Goal: Information Seeking & Learning: Check status

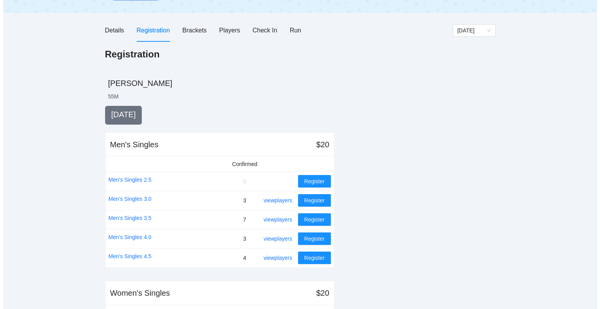
scroll to position [75, 0]
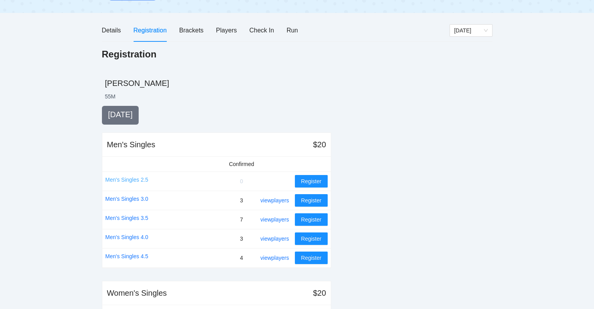
click at [129, 178] on link "Men's Singles 2.5" at bounding box center [126, 179] width 43 height 9
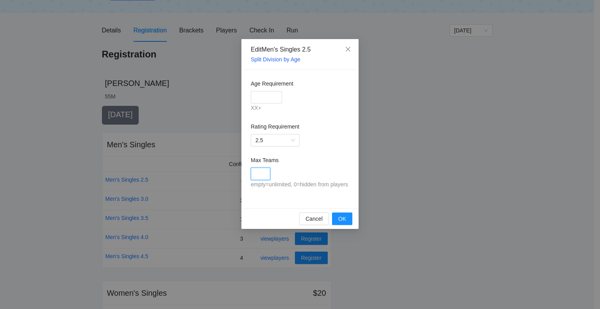
click at [259, 174] on input "Max Teams" at bounding box center [261, 173] width 20 height 12
type input "*"
click at [344, 218] on span "OK" at bounding box center [342, 218] width 8 height 9
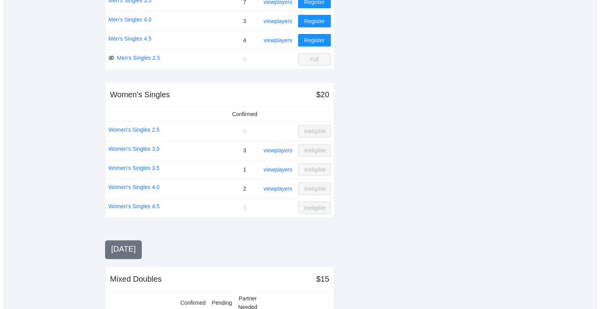
scroll to position [273, 0]
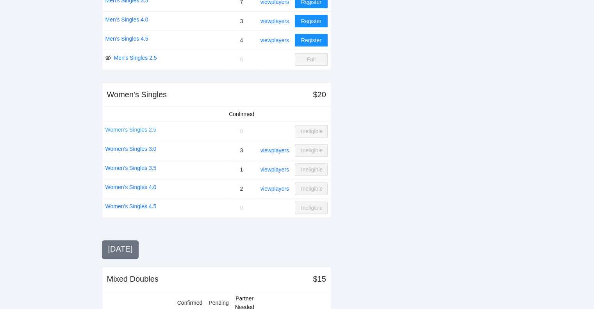
click at [132, 127] on link "Women's Singles 2.5" at bounding box center [130, 129] width 51 height 9
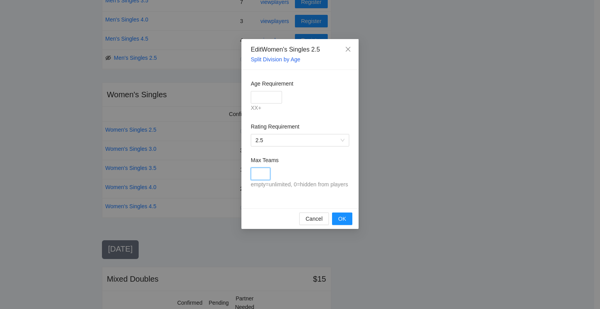
click at [259, 170] on input "Max Teams" at bounding box center [261, 173] width 20 height 12
type input "*"
click at [345, 218] on span "OK" at bounding box center [342, 218] width 8 height 9
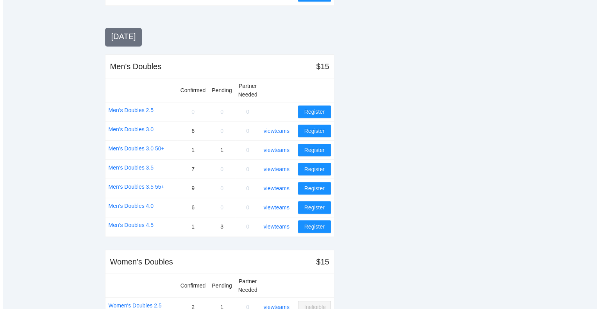
scroll to position [716, 0]
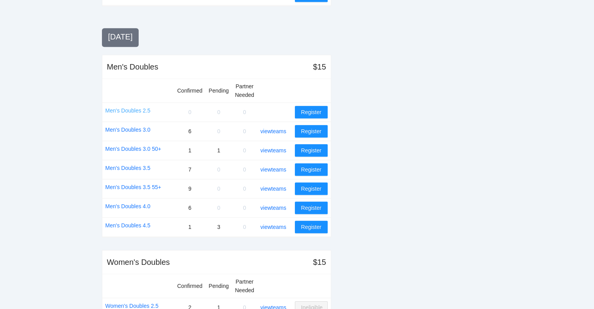
click at [130, 106] on link "Men's Doubles 2.5" at bounding box center [127, 110] width 45 height 9
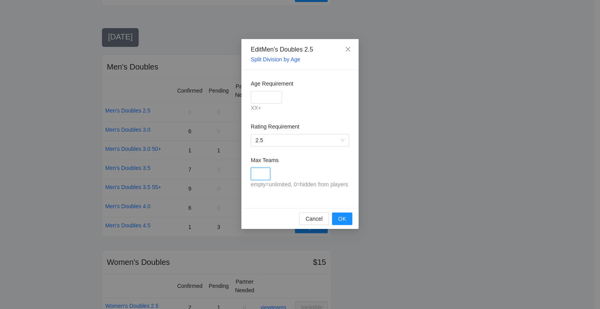
click at [257, 172] on input "Max Teams" at bounding box center [261, 173] width 20 height 12
type input "*"
click at [342, 221] on span "OK" at bounding box center [342, 218] width 8 height 9
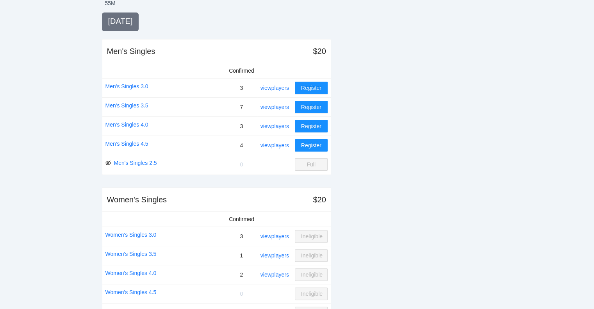
scroll to position [169, 0]
click at [273, 107] on link "view players" at bounding box center [274, 106] width 29 height 6
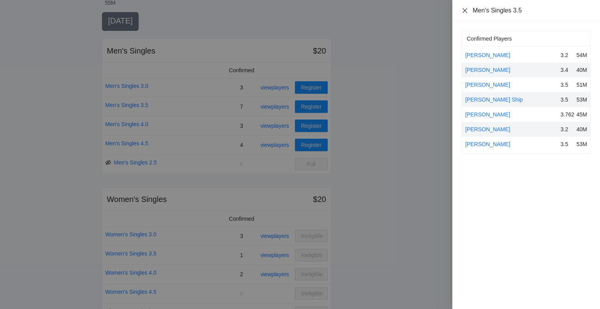
click at [467, 12] on icon "close" at bounding box center [465, 10] width 6 height 6
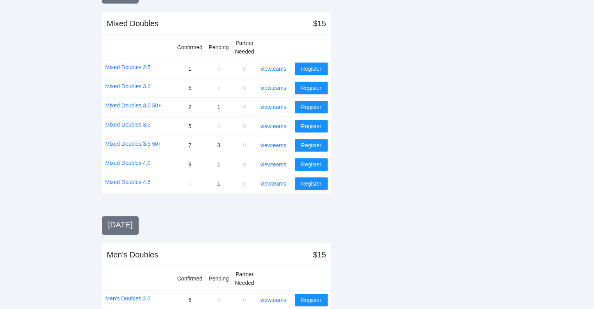
scroll to position [531, 0]
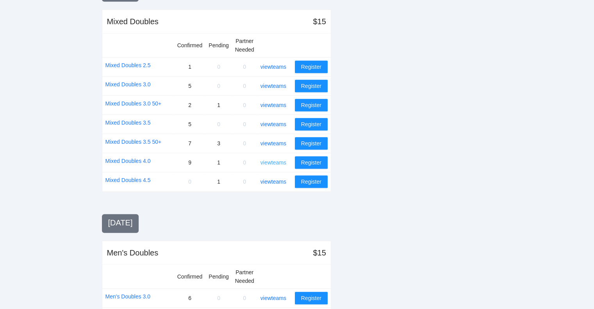
click at [271, 161] on link "view teams" at bounding box center [273, 162] width 26 height 6
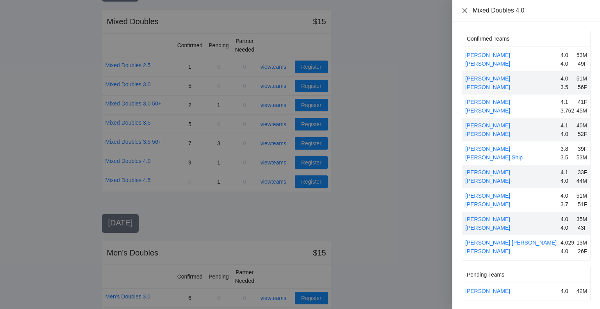
click at [464, 11] on icon "close" at bounding box center [464, 10] width 5 height 5
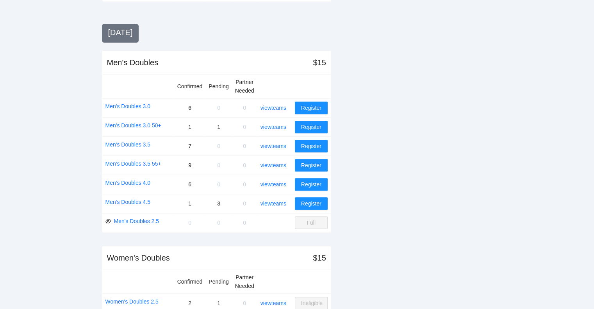
scroll to position [722, 0]
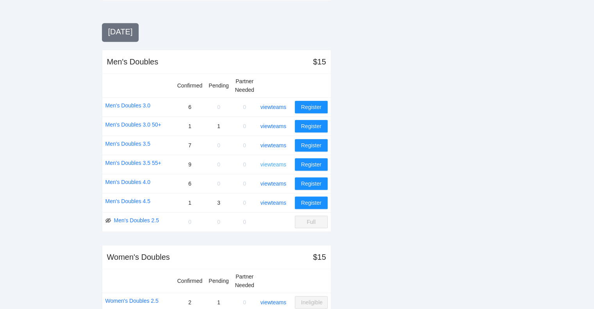
click at [280, 162] on link "view teams" at bounding box center [273, 164] width 26 height 6
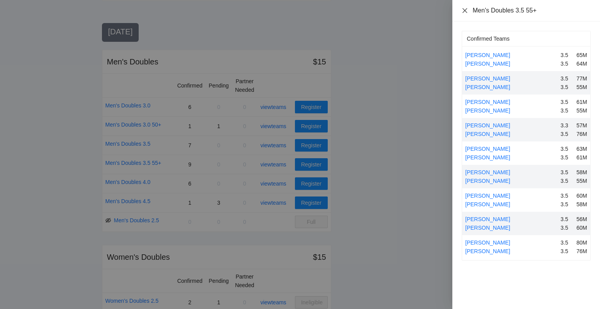
click at [463, 11] on icon "close" at bounding box center [465, 10] width 6 height 6
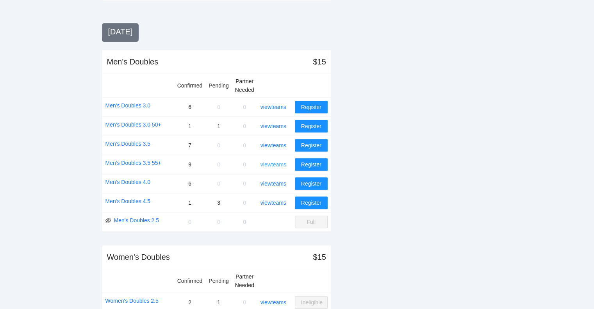
click at [274, 162] on link "view teams" at bounding box center [273, 164] width 26 height 6
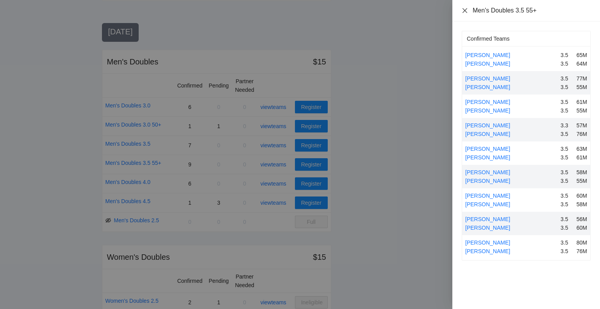
click at [463, 9] on icon "close" at bounding box center [464, 10] width 5 height 5
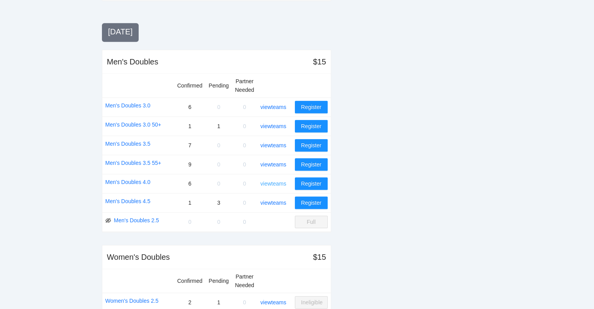
click at [273, 182] on link "view teams" at bounding box center [273, 183] width 26 height 6
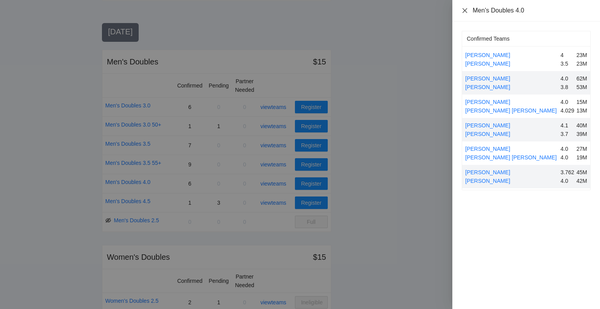
click at [465, 10] on icon "close" at bounding box center [465, 10] width 6 height 6
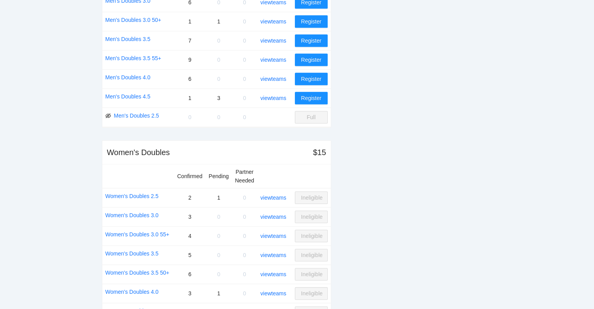
scroll to position [848, 0]
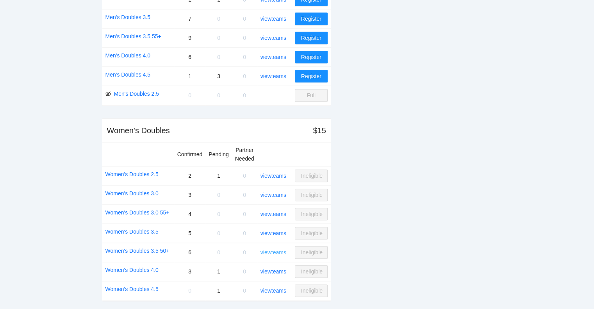
click at [275, 249] on link "view teams" at bounding box center [273, 252] width 26 height 6
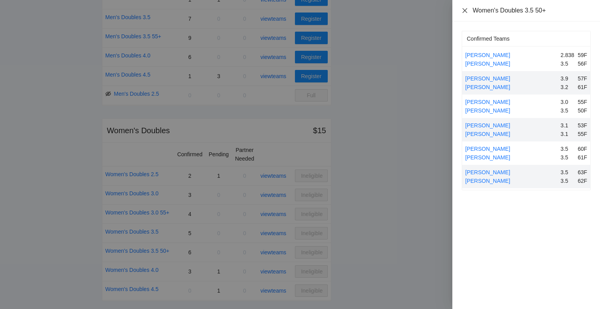
click at [465, 7] on icon "close" at bounding box center [465, 10] width 6 height 6
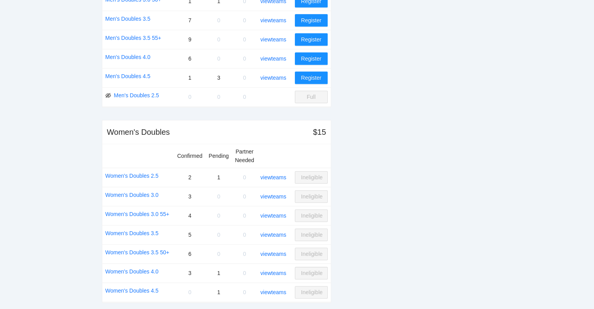
scroll to position [846, 0]
click at [274, 289] on link "view teams" at bounding box center [273, 292] width 26 height 6
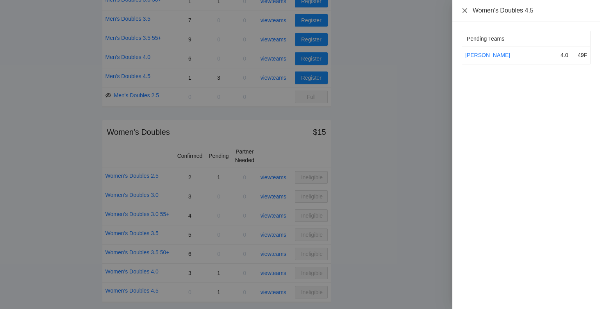
click at [463, 10] on icon "close" at bounding box center [465, 10] width 6 height 6
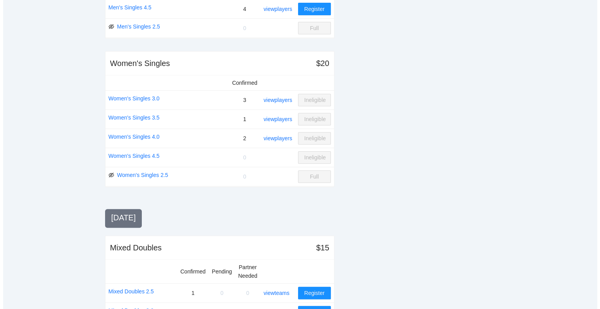
scroll to position [304, 0]
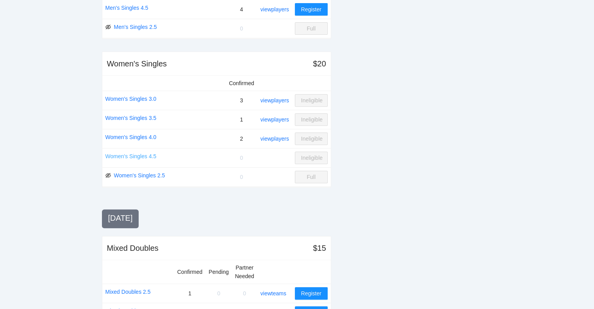
click at [133, 153] on link "Women's Singles 4.5" at bounding box center [130, 156] width 51 height 9
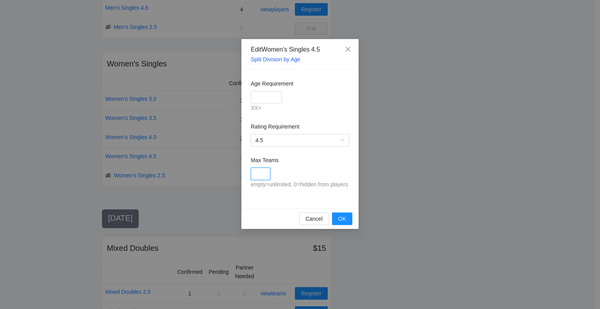
click at [260, 173] on input "Max Teams" at bounding box center [261, 173] width 20 height 12
type input "*"
click at [341, 220] on span "OK" at bounding box center [342, 218] width 8 height 9
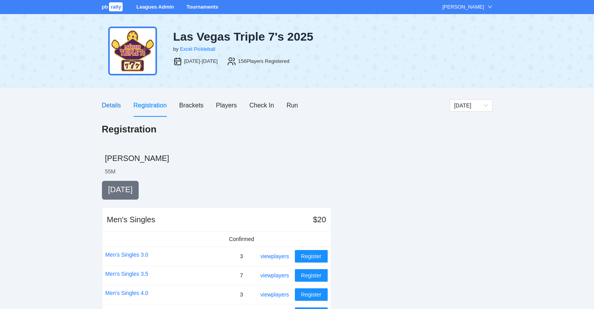
click at [109, 107] on div "Details" at bounding box center [111, 105] width 19 height 10
